Goal: Task Accomplishment & Management: Manage account settings

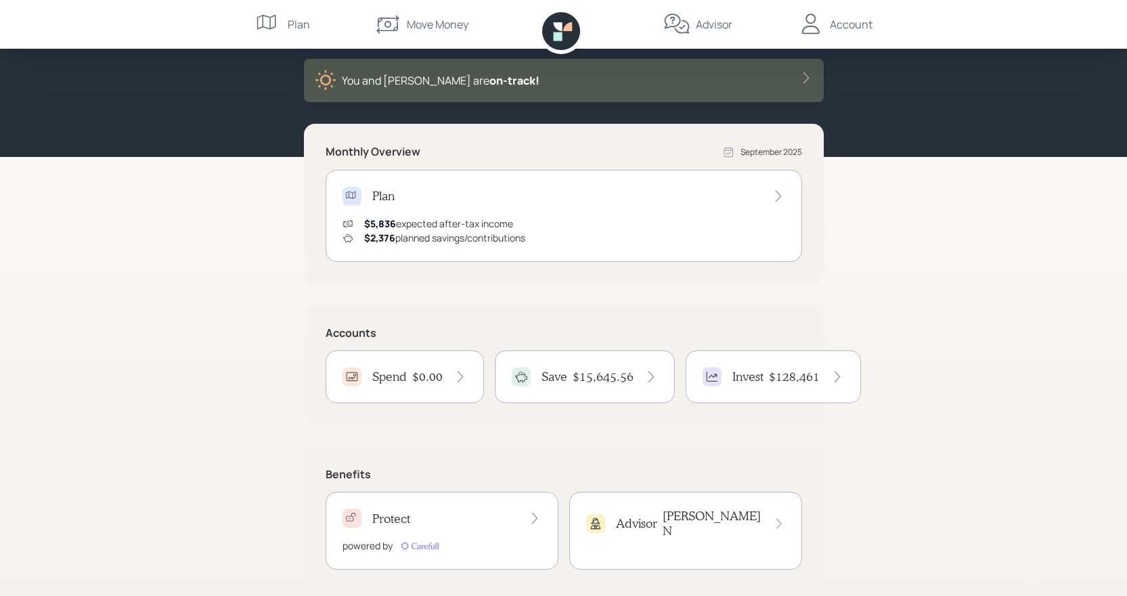
scroll to position [85, 0]
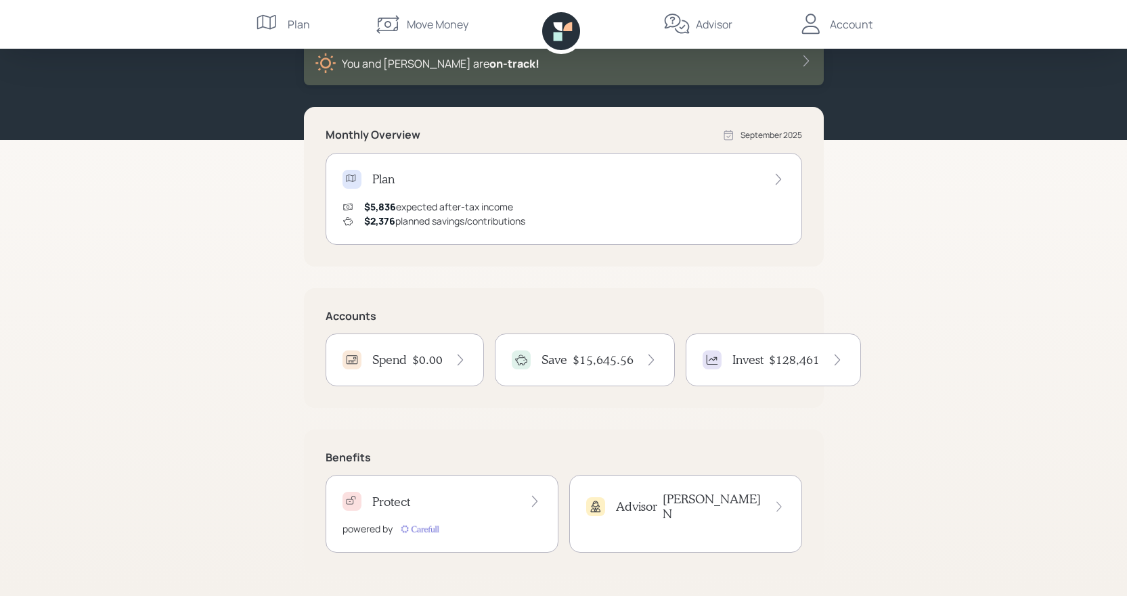
click at [645, 365] on icon at bounding box center [651, 360] width 14 height 14
